Goal: Download file/media

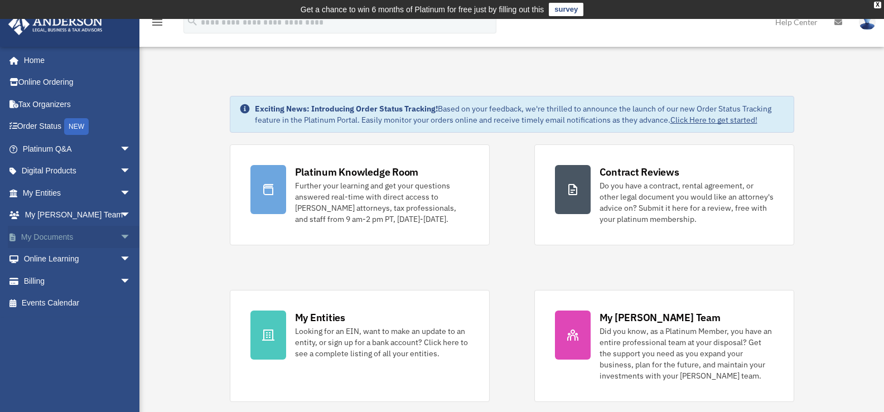
drag, startPoint x: 0, startPoint y: 0, endPoint x: 118, endPoint y: 237, distance: 265.0
click at [120, 237] on span "arrow_drop_down" at bounding box center [131, 237] width 22 height 23
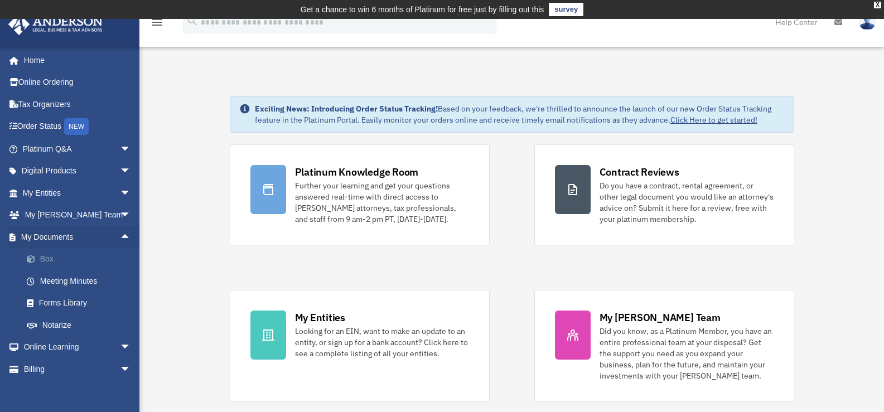
click at [48, 262] on link "Box" at bounding box center [82, 259] width 132 height 22
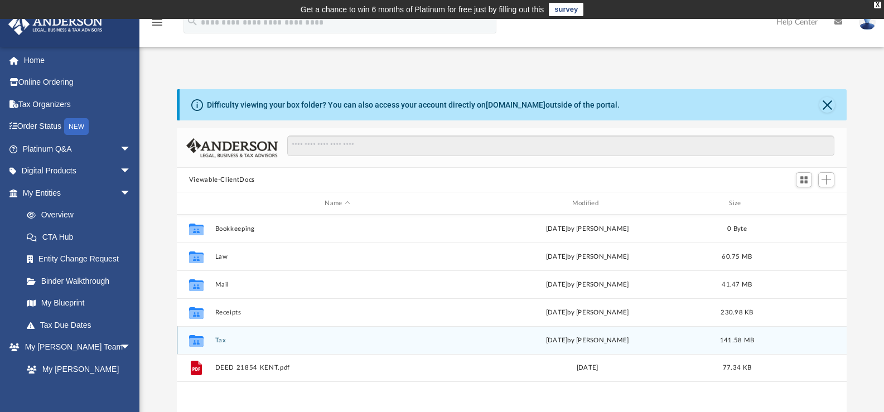
scroll to position [245, 661]
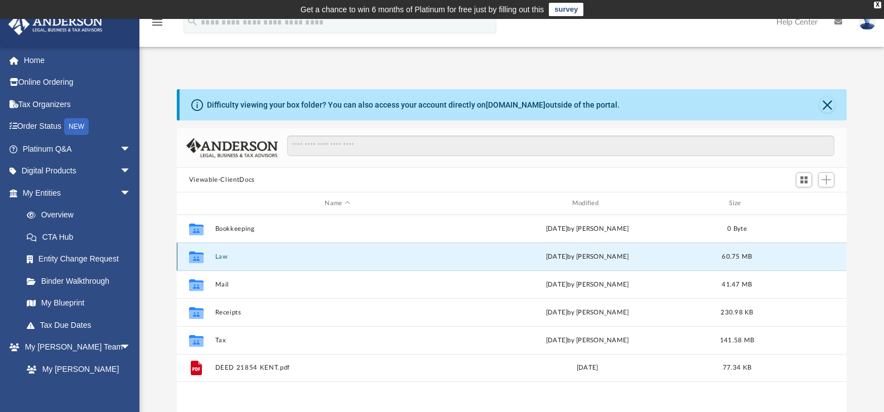
click at [220, 259] on button "Law" at bounding box center [337, 256] width 245 height 7
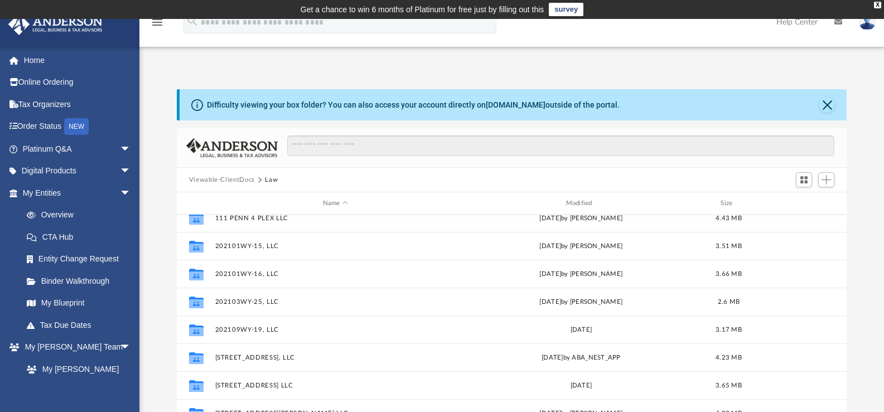
scroll to position [56, 0]
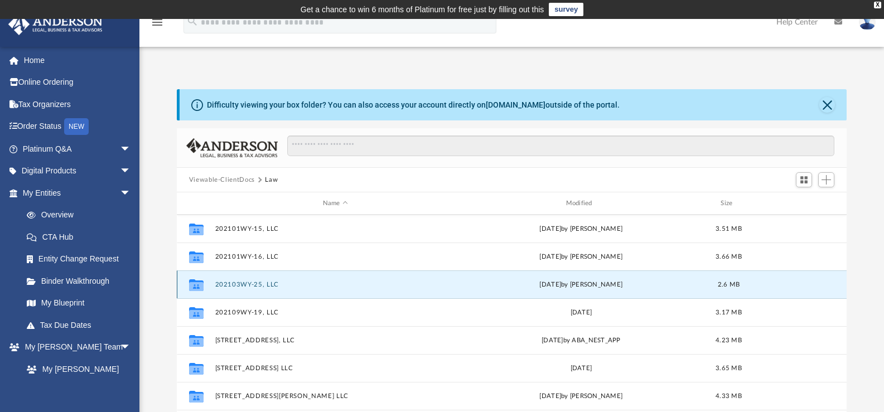
click at [259, 283] on button "202103WY-25, LLC" at bounding box center [335, 284] width 241 height 7
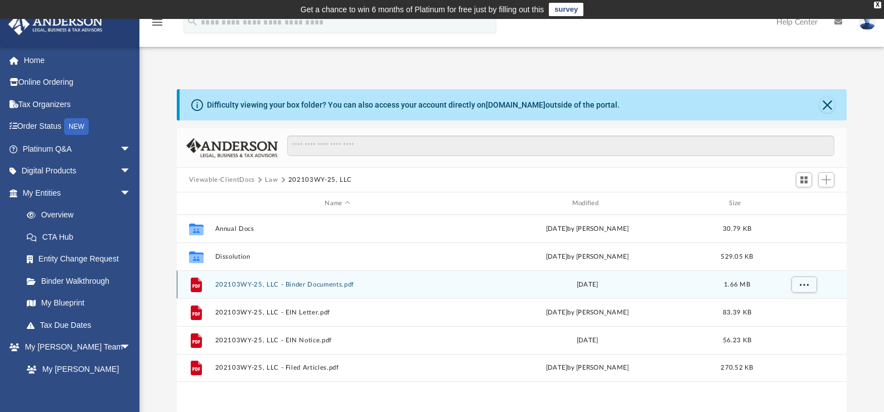
click at [266, 284] on button "202103WY-25, LLC - Binder Documents.pdf" at bounding box center [337, 284] width 245 height 7
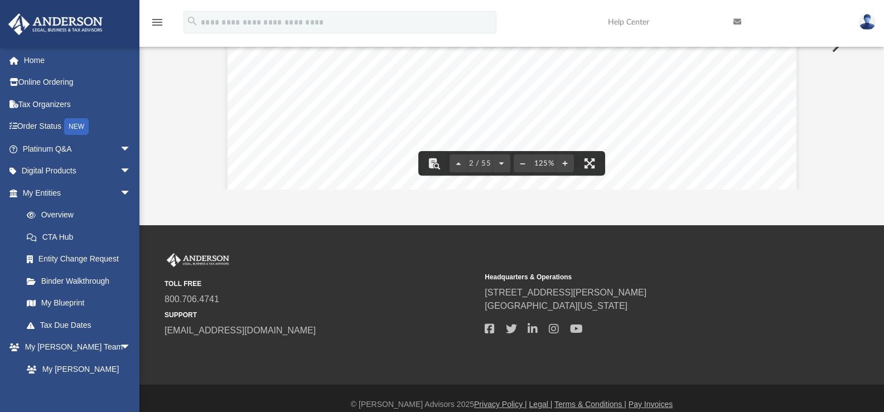
scroll to position [268, 0]
